Goal: Task Accomplishment & Management: Manage account settings

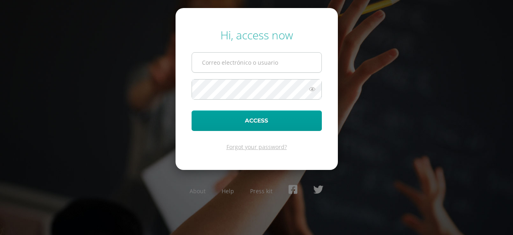
click at [241, 58] on input "text" at bounding box center [257, 63] width 130 height 20
click at [216, 63] on input "l9501@bilinguesanjuan.edu.gt" at bounding box center [257, 63] width 130 height 20
type input "l950@bilinguesanjuan.edu.gt"
click at [192, 110] on button "Access" at bounding box center [257, 120] width 130 height 20
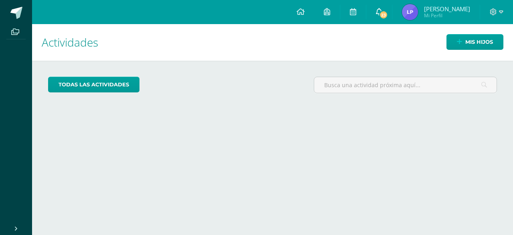
click at [388, 12] on span "23" at bounding box center [383, 14] width 9 height 9
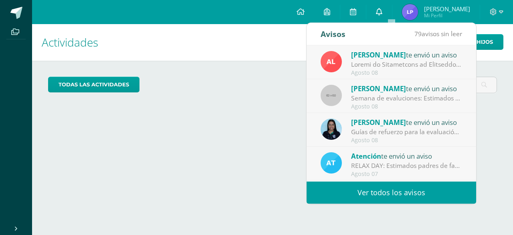
click at [383, 12] on icon at bounding box center [379, 11] width 6 height 7
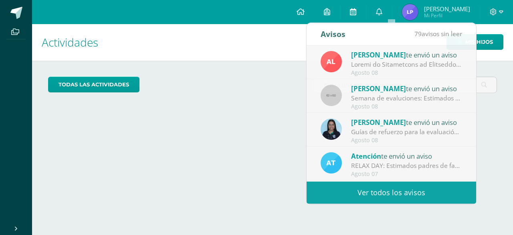
click at [366, 12] on link at bounding box center [353, 12] width 26 height 24
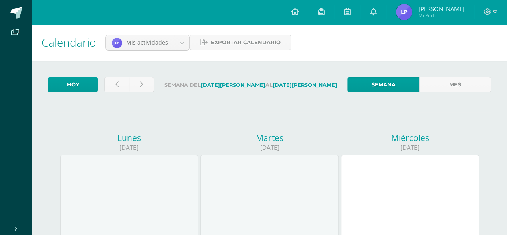
click at [428, 7] on span "Ingrid Lizeth Mi Perfil" at bounding box center [430, 12] width 71 height 16
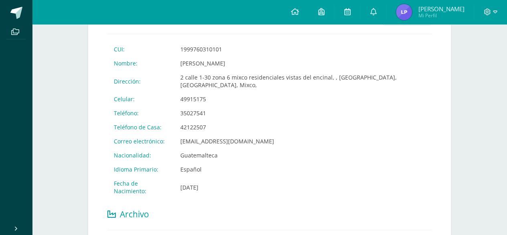
scroll to position [158, 0]
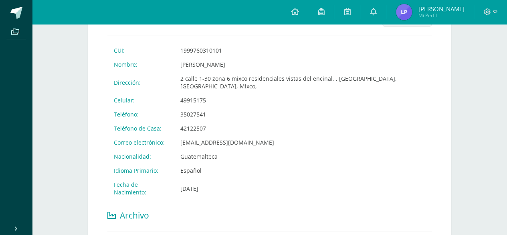
click at [207, 93] on td "49915175" at bounding box center [303, 100] width 258 height 14
click at [208, 93] on td "49915175" at bounding box center [303, 100] width 258 height 14
drag, startPoint x: 208, startPoint y: 92, endPoint x: 197, endPoint y: 91, distance: 11.3
click at [197, 93] on td "49915175" at bounding box center [303, 100] width 258 height 14
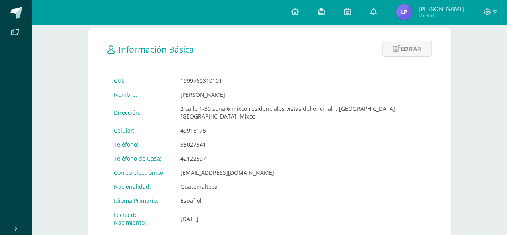
scroll to position [126, 0]
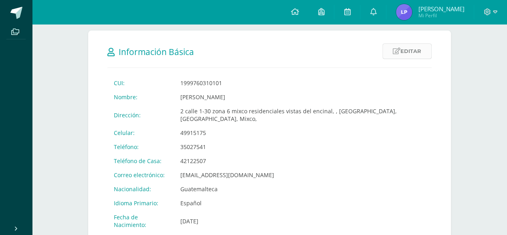
click at [398, 51] on icon at bounding box center [397, 51] width 8 height 7
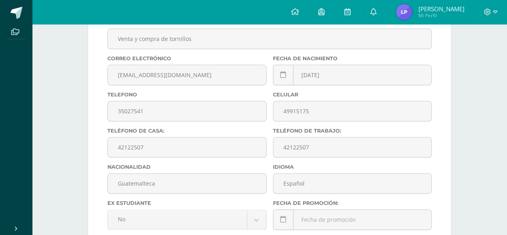
scroll to position [394, 0]
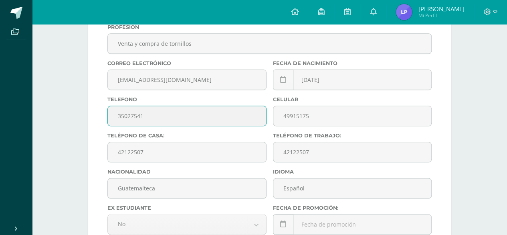
click at [204, 120] on input "35027541" at bounding box center [187, 116] width 158 height 20
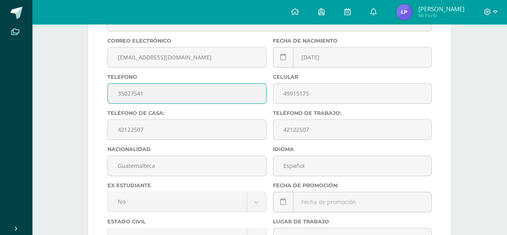
scroll to position [414, 0]
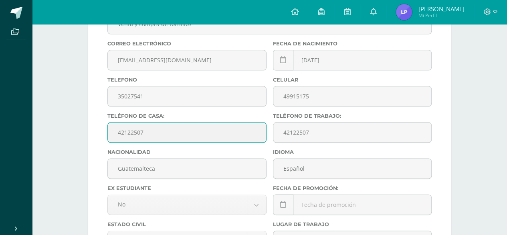
click at [160, 134] on input "42122507" at bounding box center [187, 132] width 158 height 20
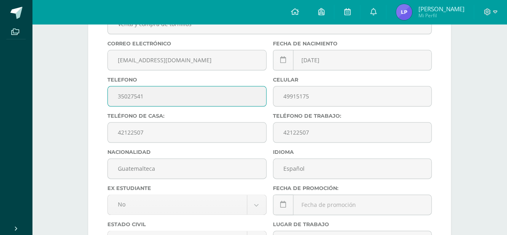
drag, startPoint x: 164, startPoint y: 96, endPoint x: 116, endPoint y: 97, distance: 48.1
click at [116, 97] on input "35027541" at bounding box center [187, 96] width 158 height 20
type input "5"
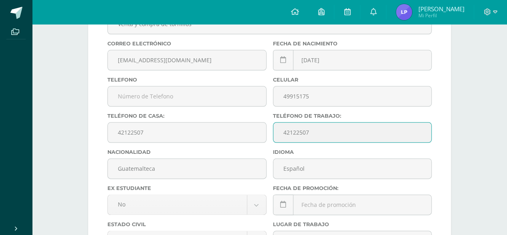
drag, startPoint x: 316, startPoint y: 134, endPoint x: 280, endPoint y: 134, distance: 36.5
click at [280, 134] on input "42122507" at bounding box center [353, 132] width 158 height 20
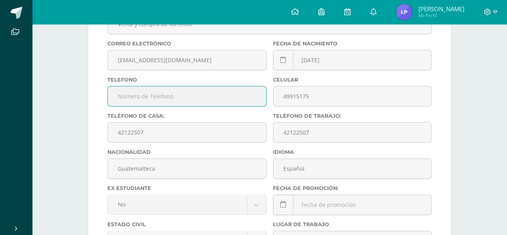
click at [141, 96] on input "text" at bounding box center [187, 96] width 158 height 20
paste input "42122507"
type input "42122507"
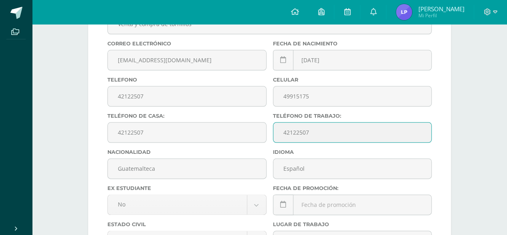
click at [315, 135] on input "42122507" at bounding box center [353, 132] width 158 height 20
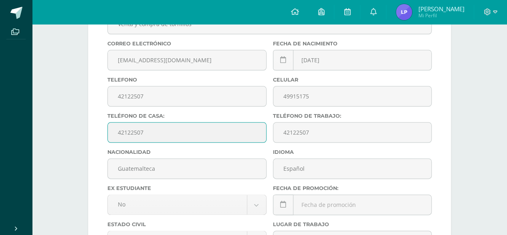
drag, startPoint x: 168, startPoint y: 134, endPoint x: 93, endPoint y: 131, distance: 75.4
click at [93, 131] on form "Información Básica Editar Cancelar Guardar CUI: 1999760310101 Nombre: Ingrid Li…" at bounding box center [269, 64] width 363 height 643
type input "42122507"
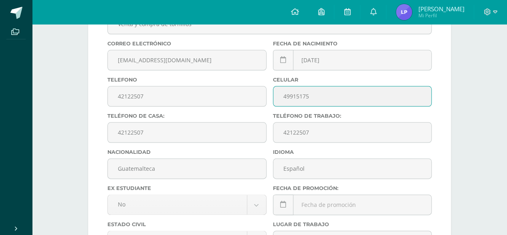
click at [318, 95] on input "49915175" at bounding box center [353, 96] width 158 height 20
drag, startPoint x: 318, startPoint y: 95, endPoint x: 278, endPoint y: 99, distance: 40.0
click at [278, 99] on input "49915175" at bounding box center [353, 96] width 158 height 20
type input "56924155"
click at [229, 127] on input "42122507" at bounding box center [187, 132] width 158 height 20
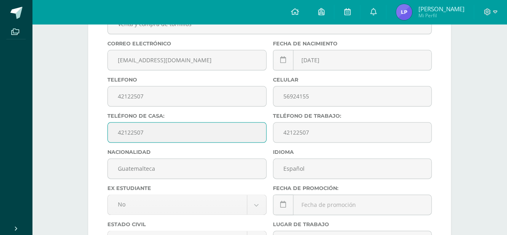
drag, startPoint x: 189, startPoint y: 133, endPoint x: 116, endPoint y: 134, distance: 73.4
click at [116, 134] on input "42122507" at bounding box center [187, 132] width 158 height 20
type input "49915175"
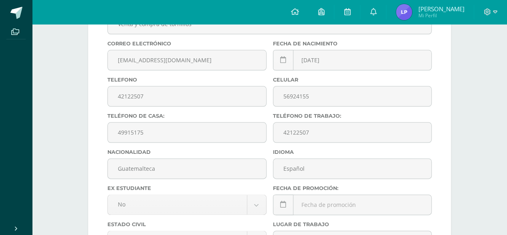
click at [488, 97] on div "Ingrid Lizeth Pérez Gómez Padre de Familia Última Modificación Tuesday 27 May 2…" at bounding box center [269, 73] width 475 height 927
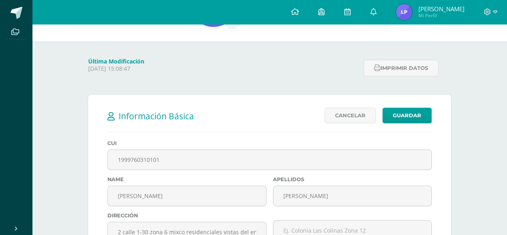
scroll to position [61, 0]
click at [407, 118] on link "Guardar" at bounding box center [407, 116] width 49 height 16
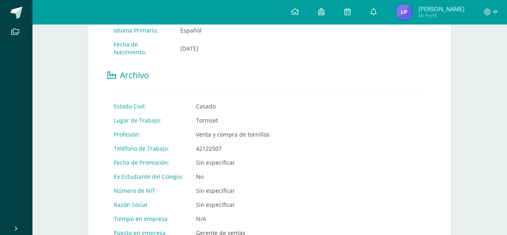
scroll to position [295, 0]
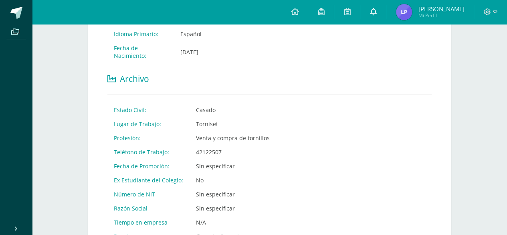
click at [381, 8] on link at bounding box center [374, 12] width 26 height 24
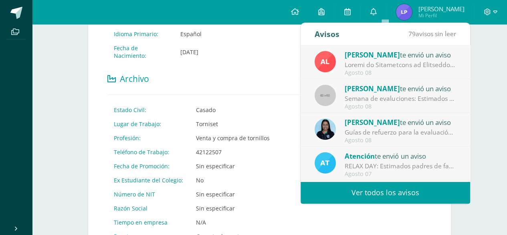
click at [386, 63] on div at bounding box center [400, 64] width 111 height 9
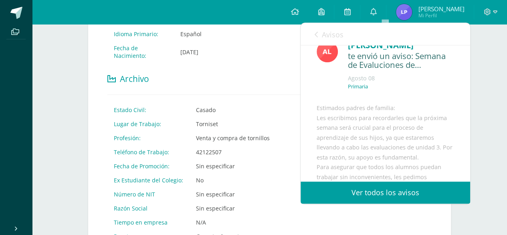
scroll to position [17, 0]
click at [315, 36] on icon at bounding box center [316, 34] width 3 height 6
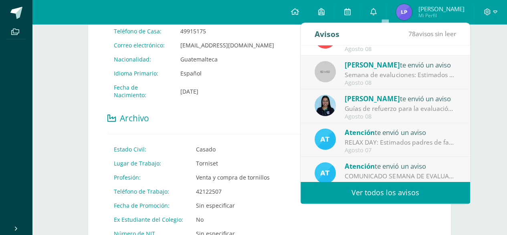
scroll to position [0, 0]
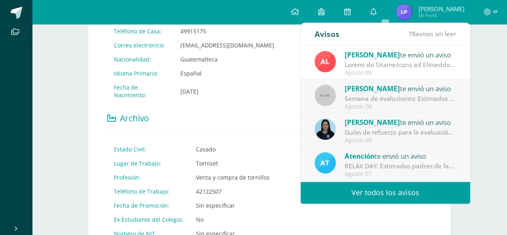
click at [389, 185] on link "Ver todos los avisos" at bounding box center [386, 192] width 170 height 22
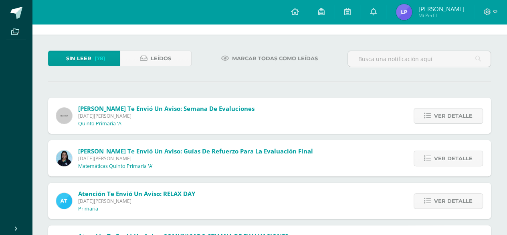
scroll to position [31, 0]
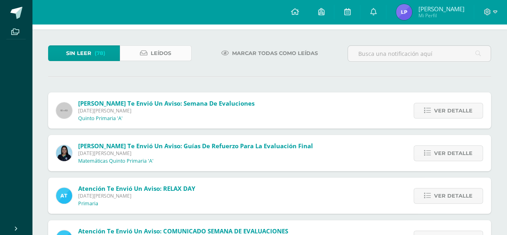
click at [156, 58] on span "Leídos" at bounding box center [161, 53] width 20 height 15
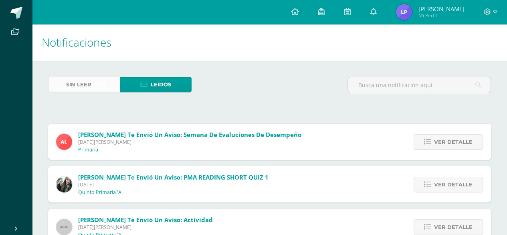
click at [93, 92] on link "Sin leer (78)" at bounding box center [84, 85] width 72 height 16
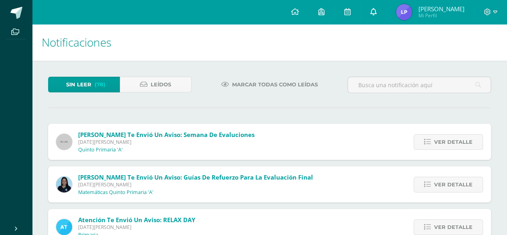
click at [386, 15] on link at bounding box center [374, 12] width 26 height 24
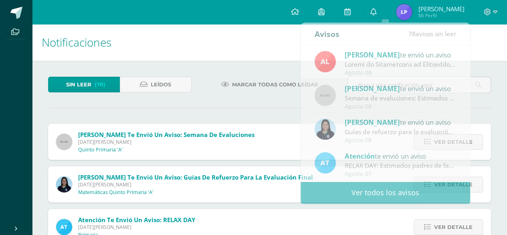
click at [434, 15] on span "Mi Perfil" at bounding box center [441, 15] width 46 height 7
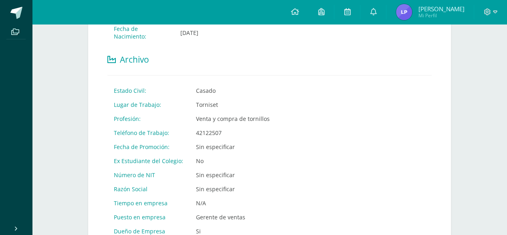
scroll to position [321, 0]
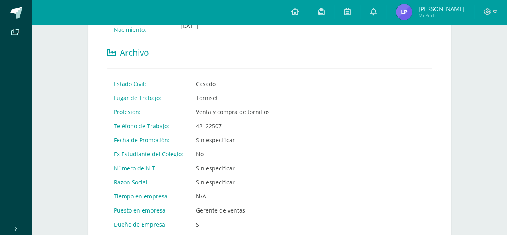
click at [220, 175] on td "Sin especificar" at bounding box center [296, 182] width 213 height 14
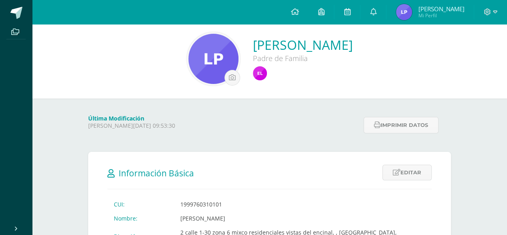
scroll to position [5, 0]
click at [399, 171] on icon at bounding box center [397, 171] width 8 height 7
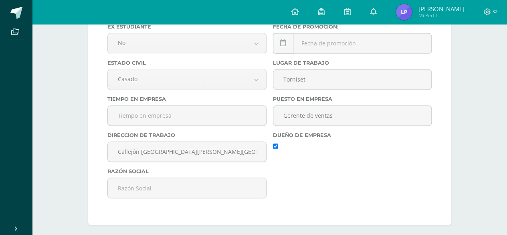
scroll to position [576, 0]
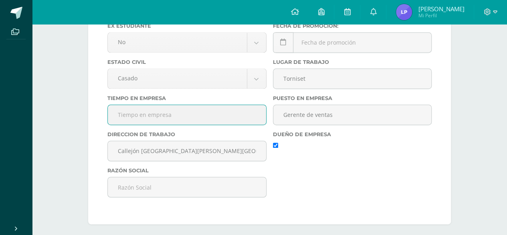
click at [192, 113] on input "text" at bounding box center [187, 115] width 158 height 20
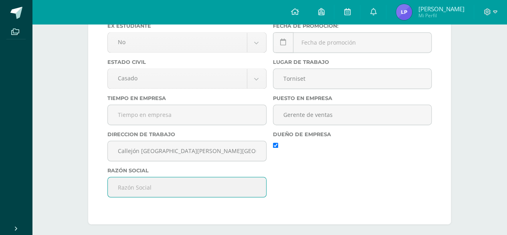
click at [167, 189] on input "text" at bounding box center [187, 187] width 158 height 20
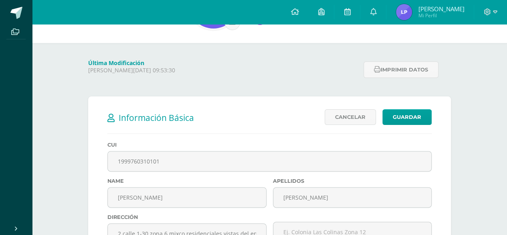
scroll to position [0, 0]
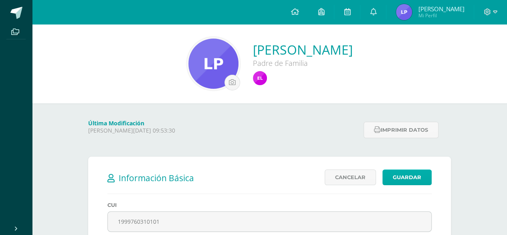
click at [412, 170] on link "Guardar" at bounding box center [407, 177] width 49 height 16
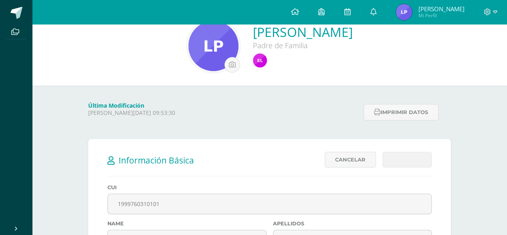
scroll to position [68, 0]
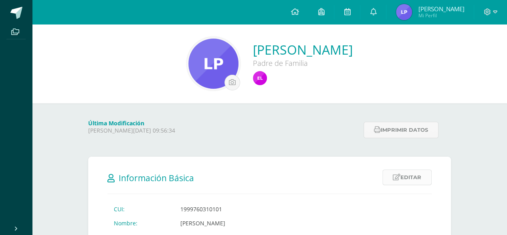
click at [401, 174] on link "Editar" at bounding box center [407, 177] width 49 height 16
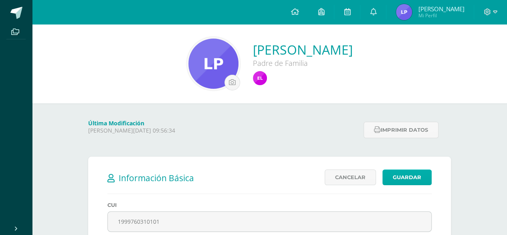
click at [390, 177] on link "Guardar" at bounding box center [407, 177] width 49 height 16
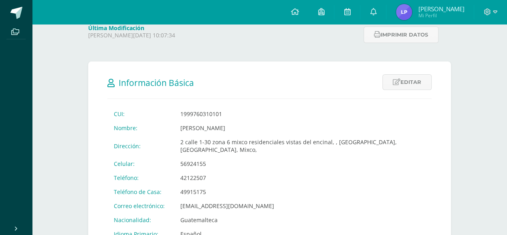
scroll to position [95, 0]
drag, startPoint x: 401, startPoint y: 92, endPoint x: 403, endPoint y: 88, distance: 4.6
click at [403, 88] on link "Editar" at bounding box center [407, 83] width 49 height 16
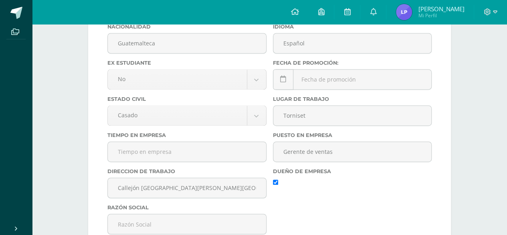
scroll to position [539, 0]
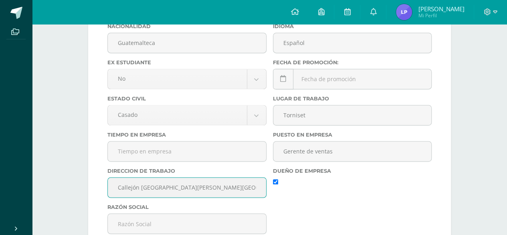
drag, startPoint x: 240, startPoint y: 186, endPoint x: 81, endPoint y: 182, distance: 158.5
click at [81, 182] on div "Información Básica Editar Cancelar Guardar CUI: 1999760310101 Nombre: [PERSON_N…" at bounding box center [269, 6] width 395 height 811
